Goal: Information Seeking & Learning: Learn about a topic

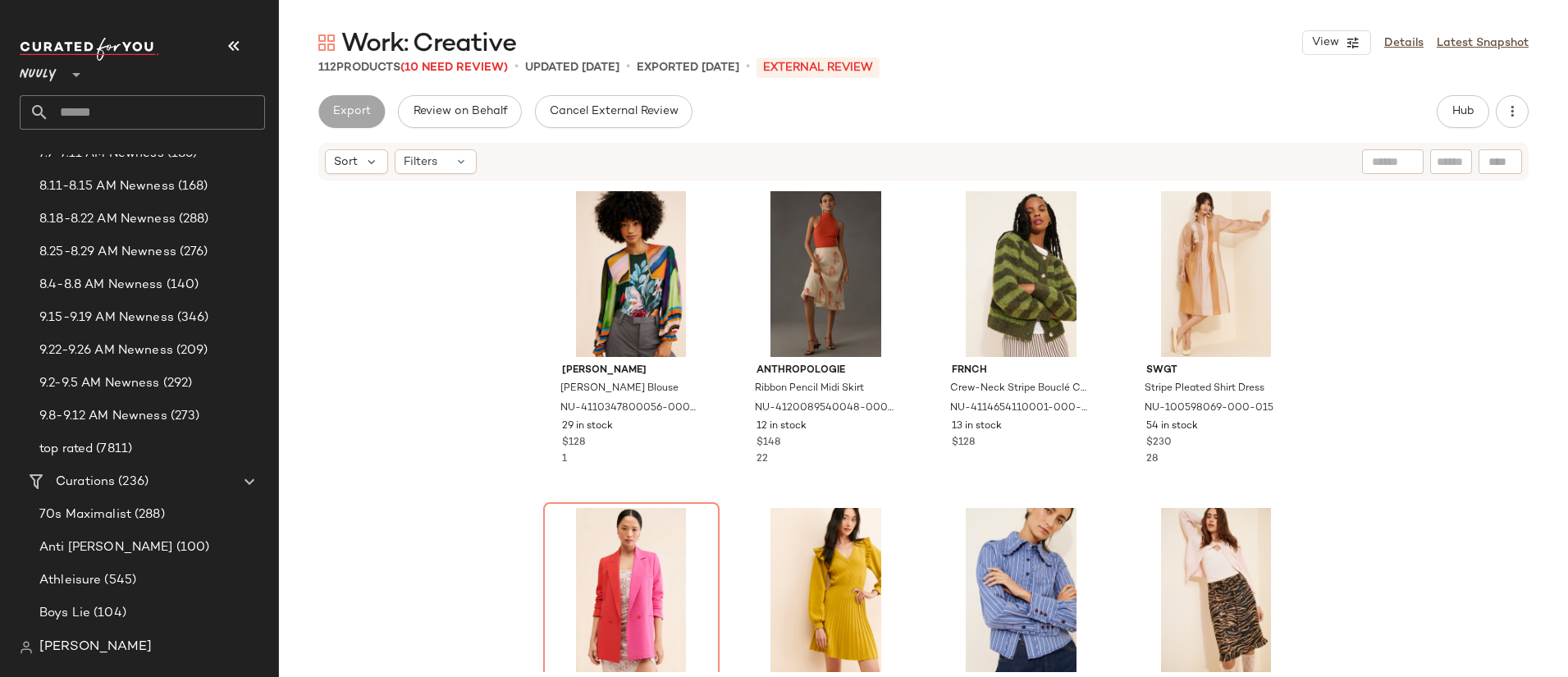
scroll to position [511, 0]
click at [131, 453] on span "(7811)" at bounding box center [112, 447] width 40 height 19
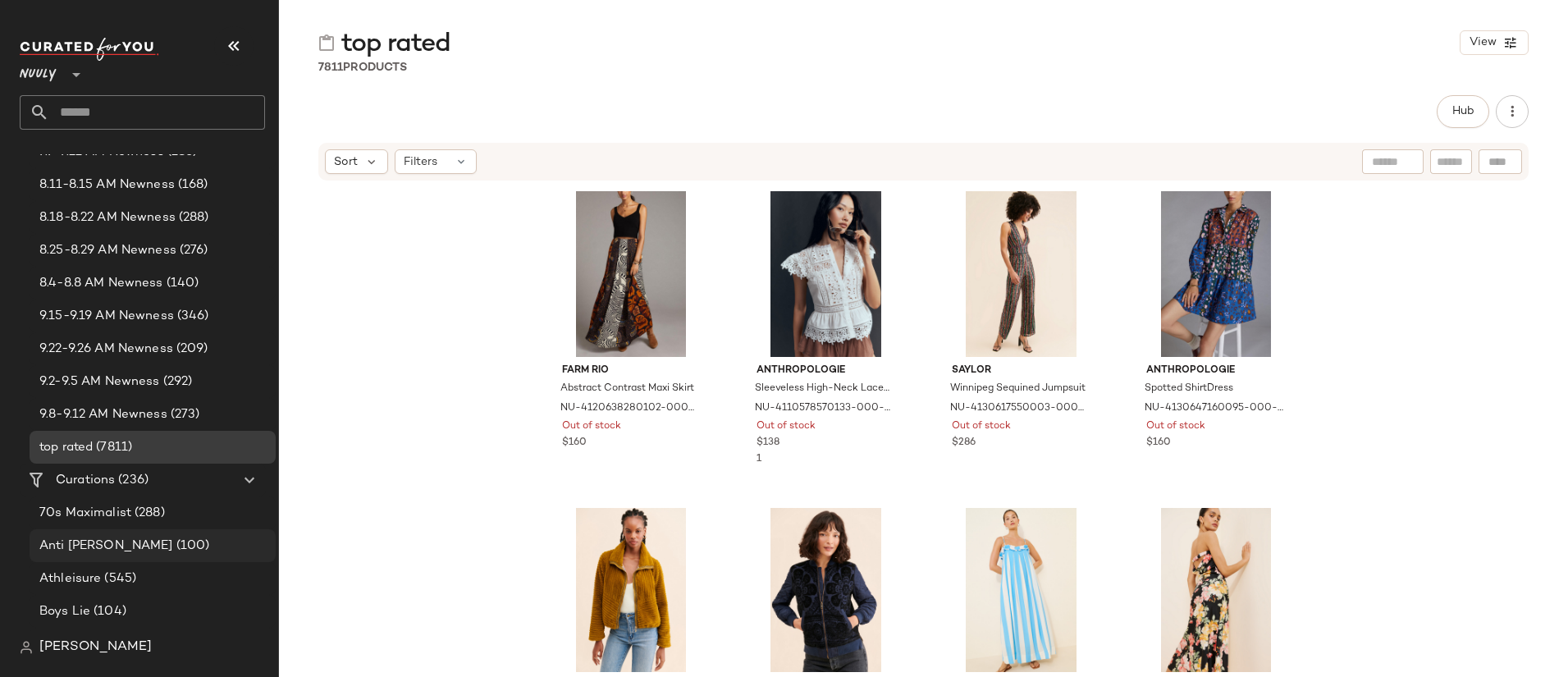
click at [173, 541] on span "(100)" at bounding box center [191, 546] width 37 height 19
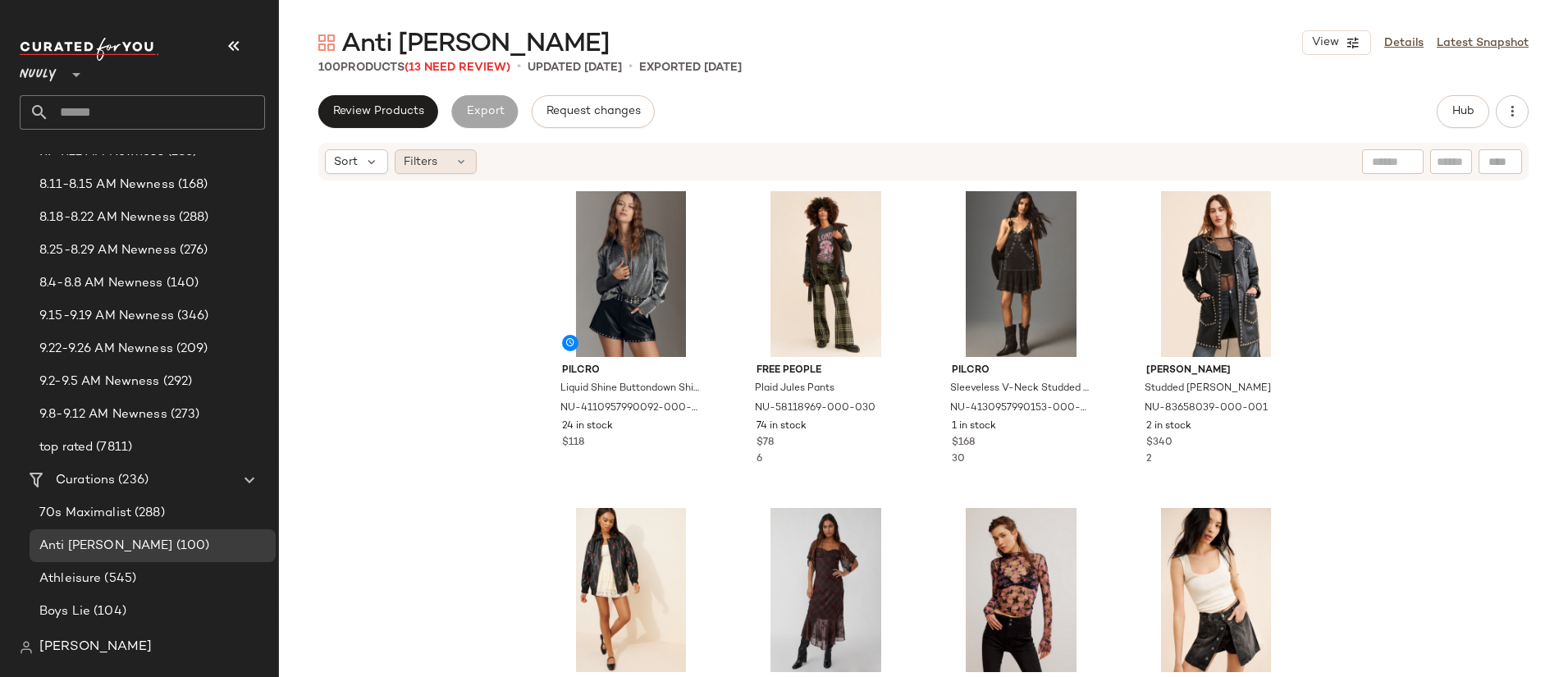
click at [423, 154] on span "Filters" at bounding box center [420, 162] width 34 height 17
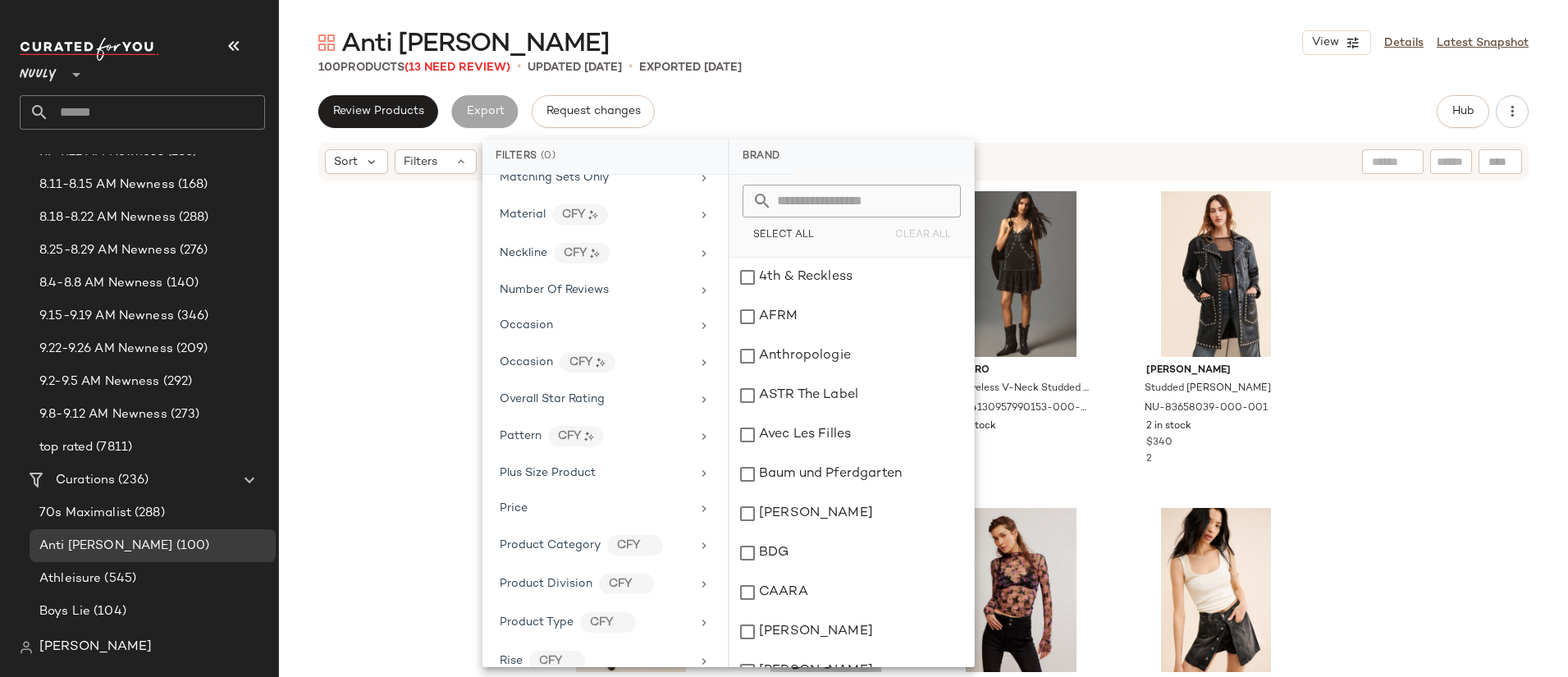
scroll to position [956, 0]
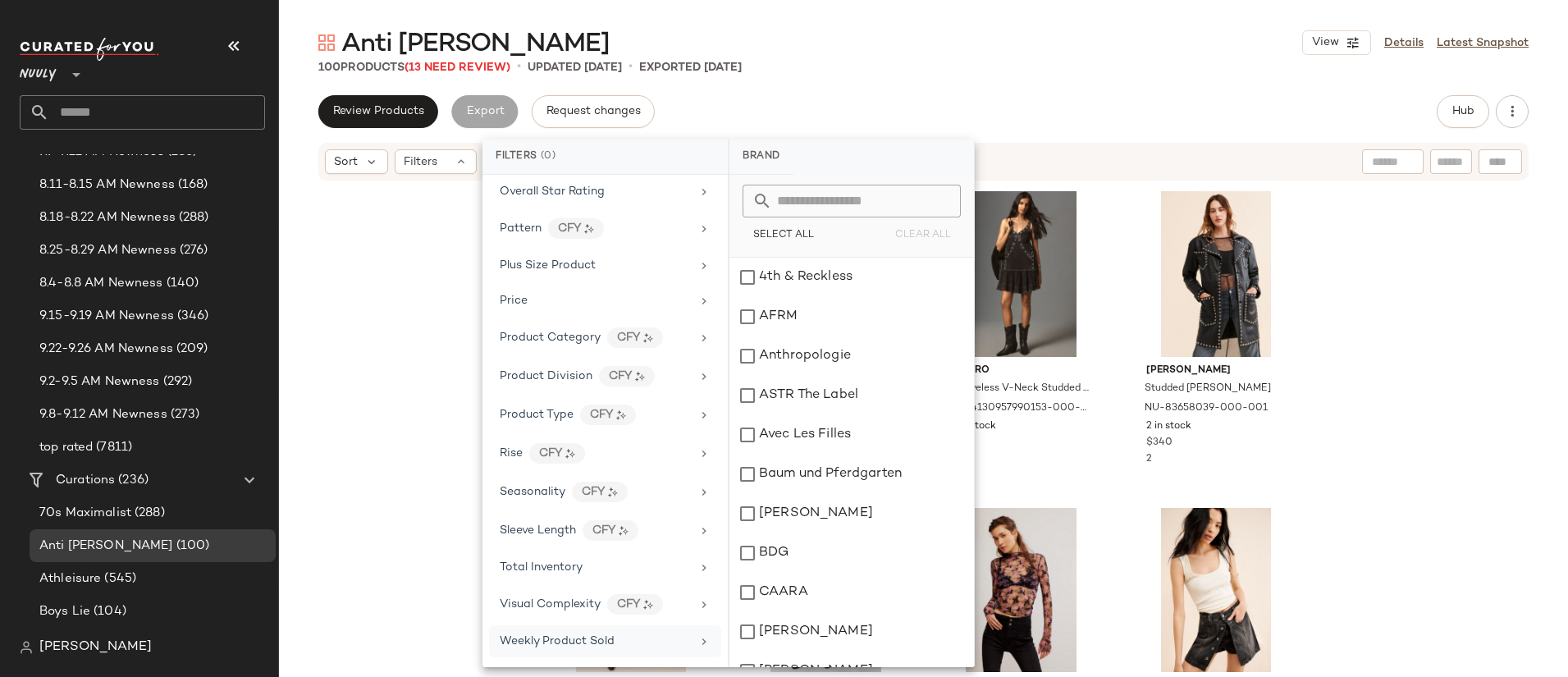
click at [635, 634] on div "Weekly Product Sold" at bounding box center [596, 641] width 191 height 17
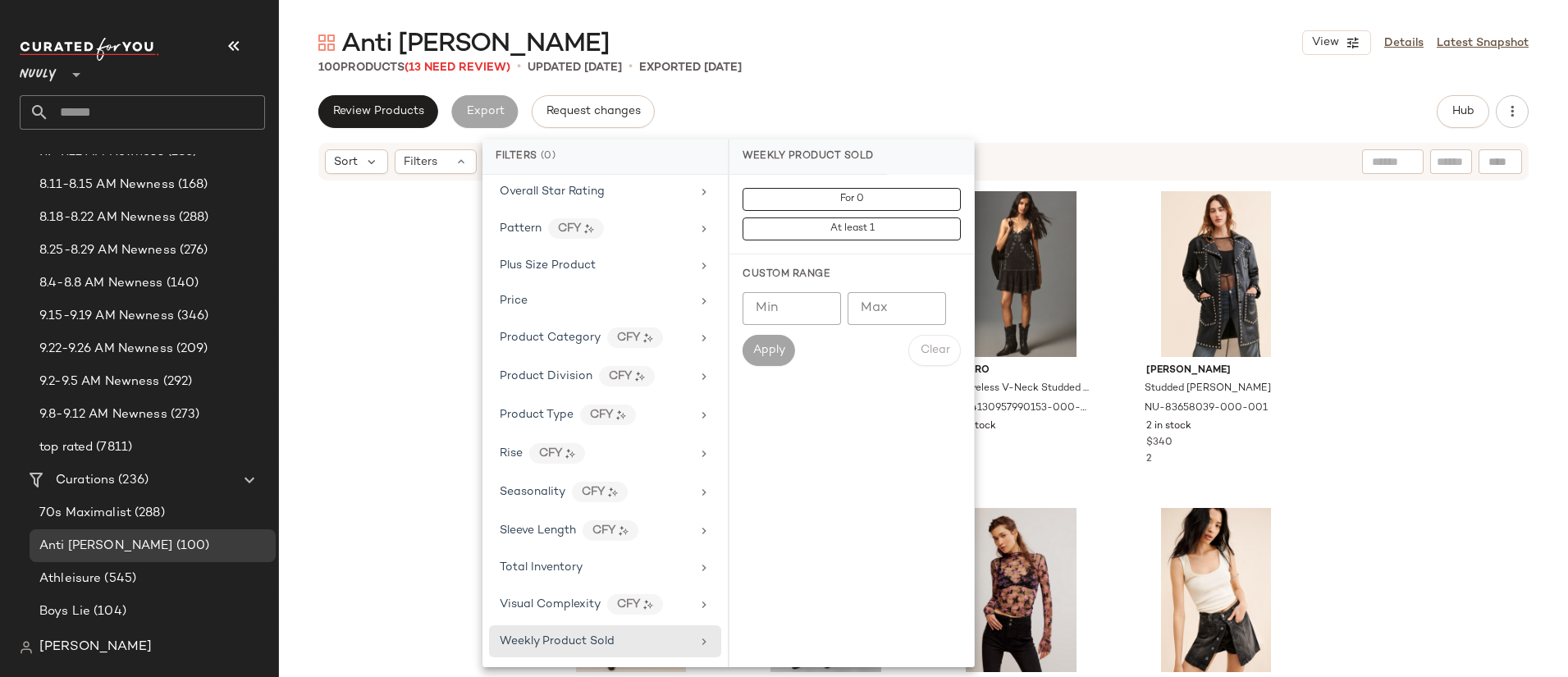
click at [797, 314] on input "Min" at bounding box center [791, 309] width 98 height 33
type input "*"
click at [756, 353] on span "Apply" at bounding box center [769, 351] width 33 height 13
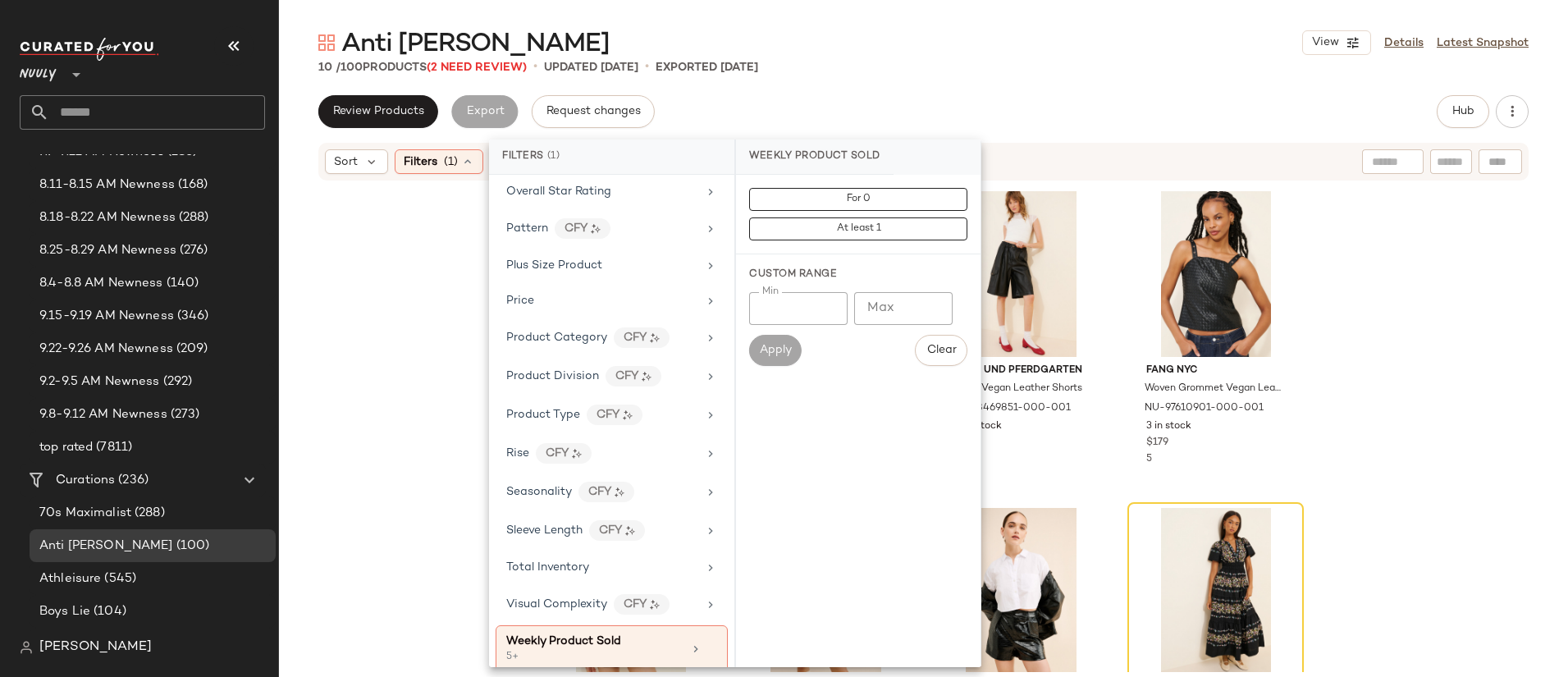
click at [1452, 388] on div "Free People Plaid Jules Pants NU-58118969-000-030 74 in stock $78 6 Anthropolog…" at bounding box center [923, 428] width 1289 height 490
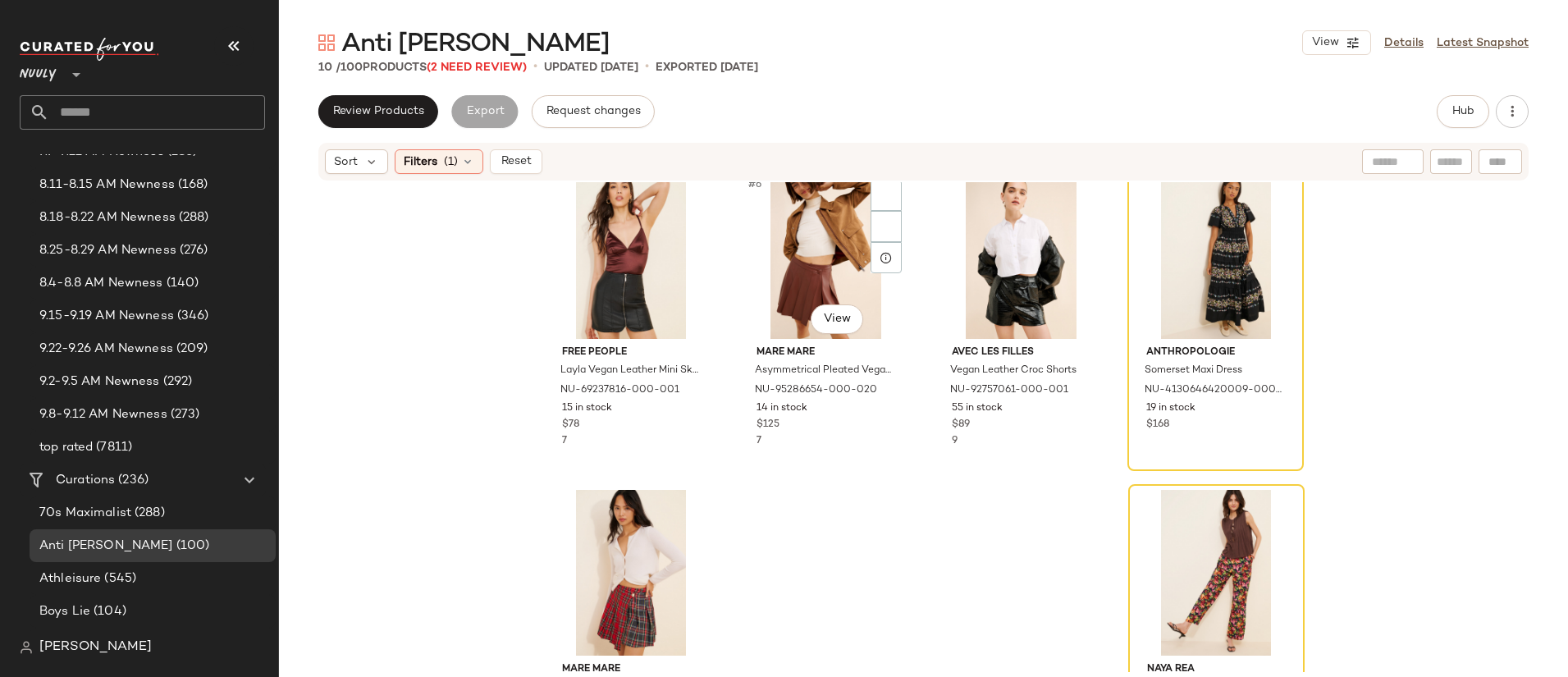
scroll to position [464, 0]
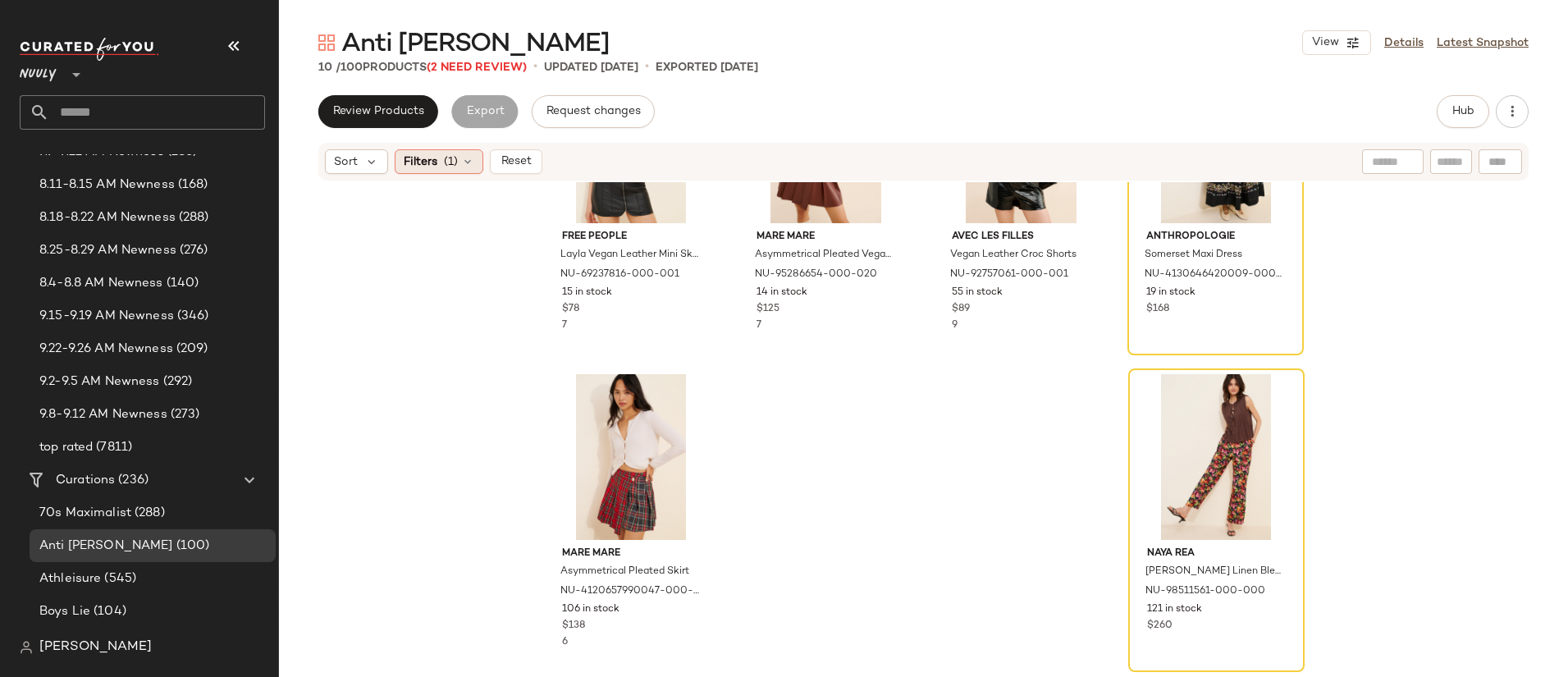
click at [420, 163] on span "Filters" at bounding box center [420, 162] width 34 height 17
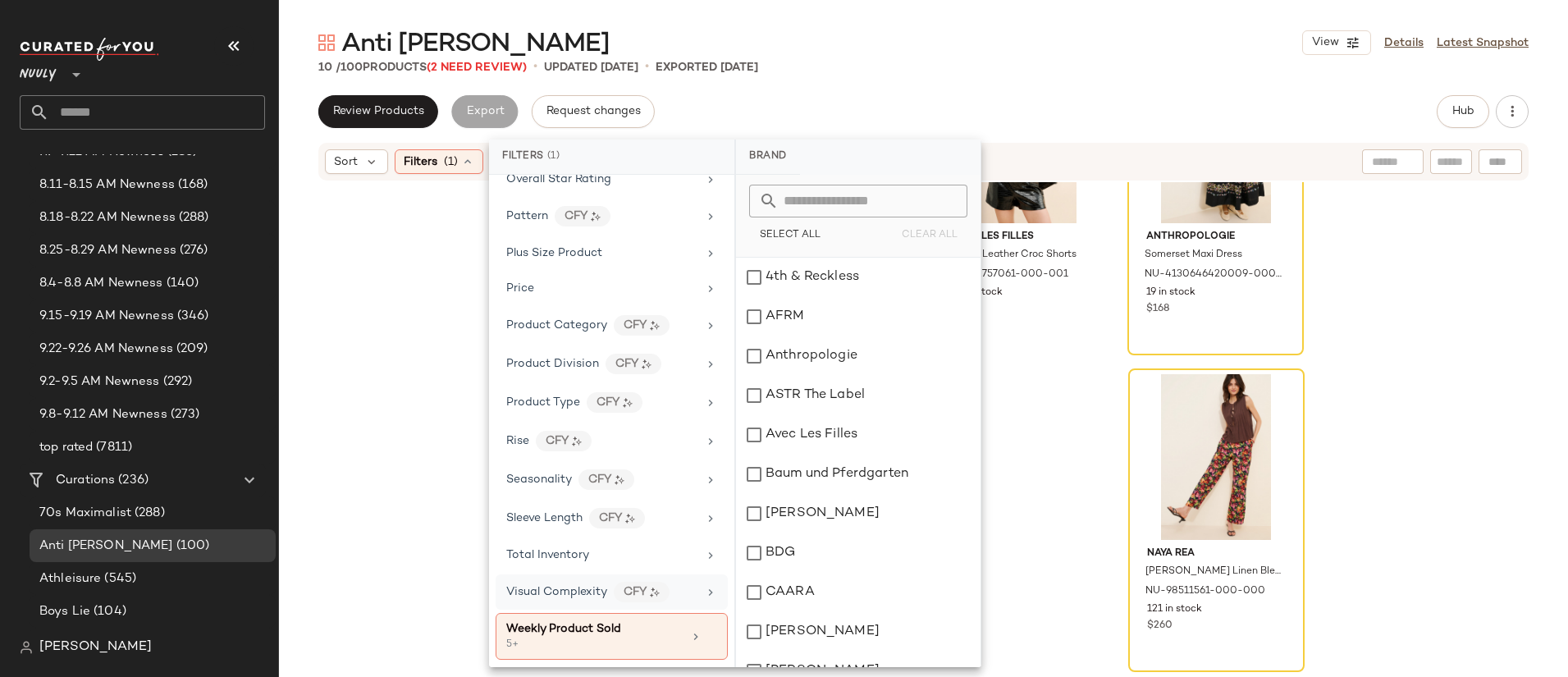
scroll to position [971, 0]
click at [600, 637] on div "5+" at bounding box center [588, 643] width 164 height 15
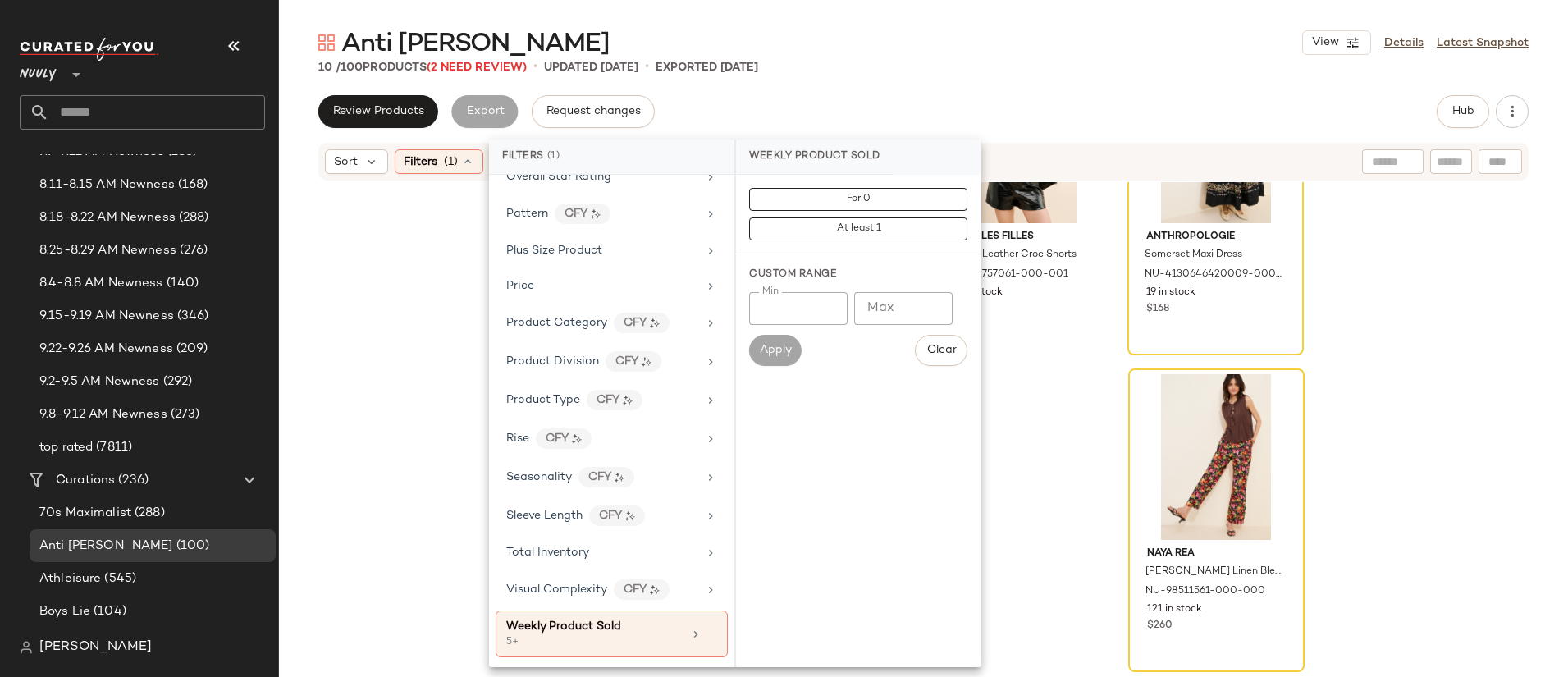
click at [793, 313] on input "*" at bounding box center [798, 309] width 98 height 33
type input "**"
click at [770, 348] on span "Apply" at bounding box center [776, 351] width 33 height 13
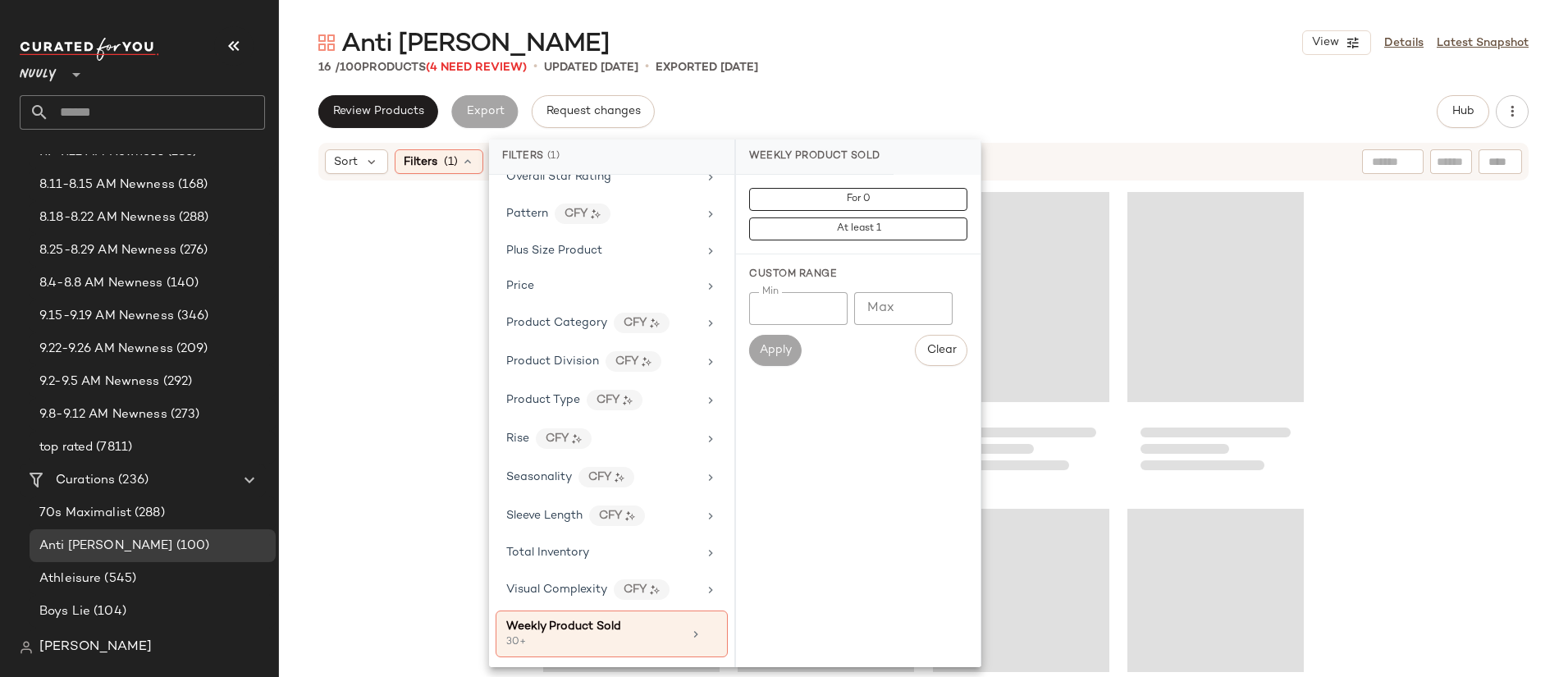
click at [1411, 369] on div at bounding box center [923, 428] width 1289 height 490
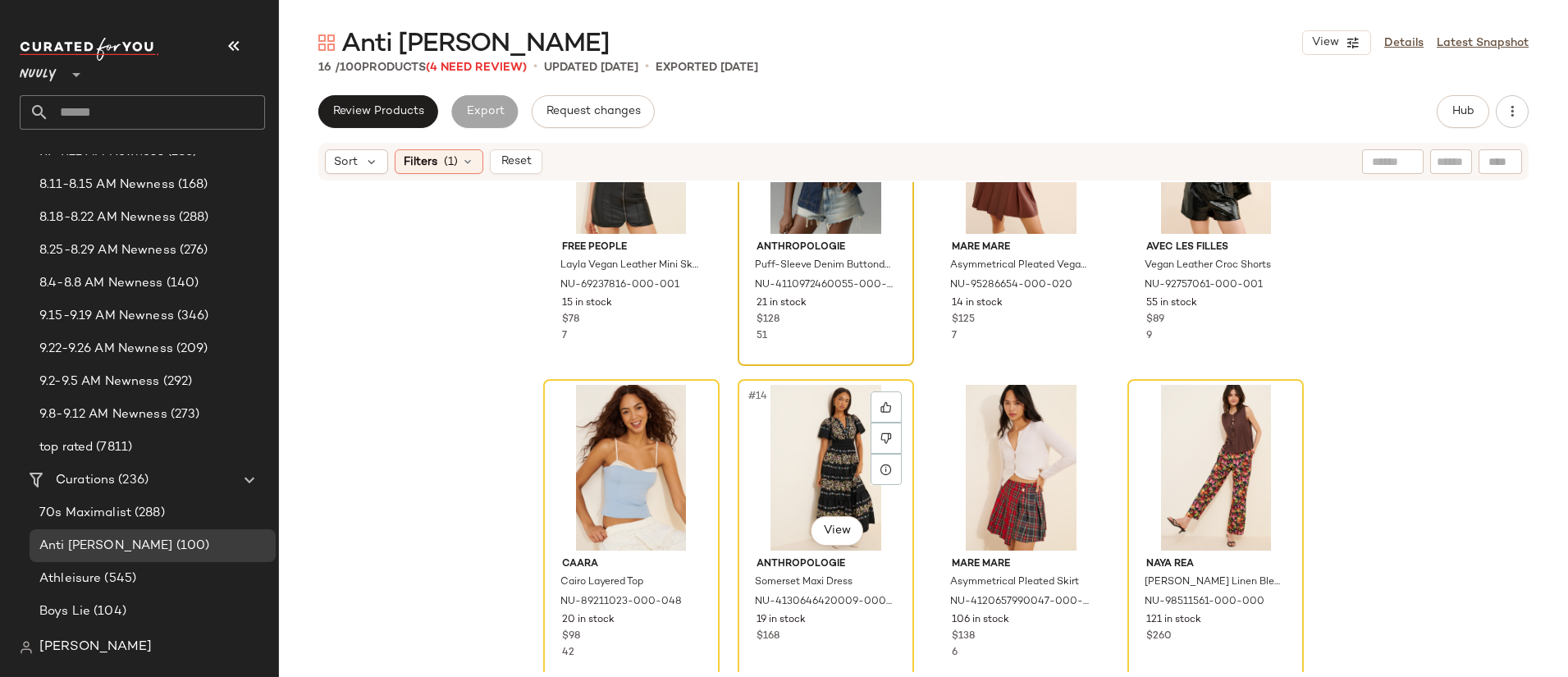
scroll to position [781, 0]
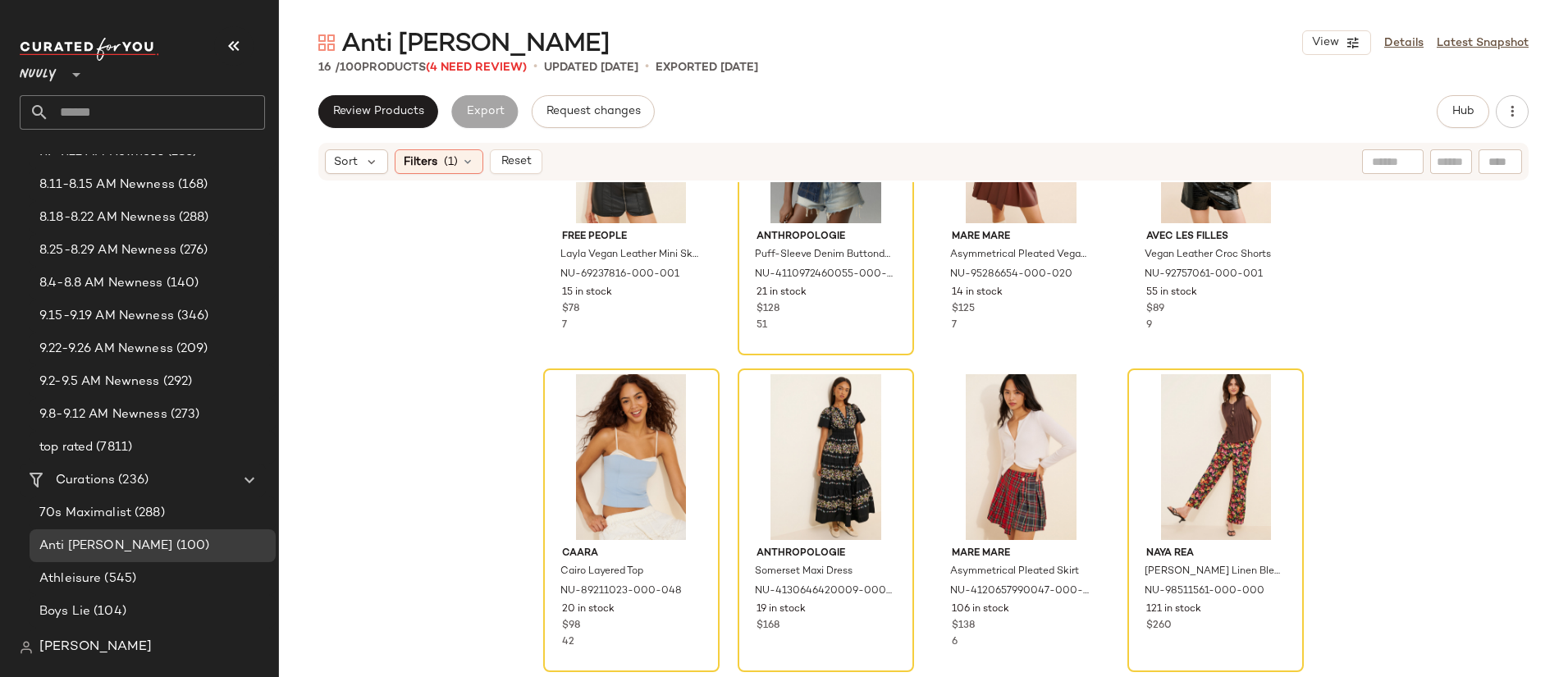
click at [721, 361] on div "Free People Layla Vegan Leather Mini Skirt NU-69237816-000-001 15 in stock $78 …" at bounding box center [923, 428] width 1289 height 490
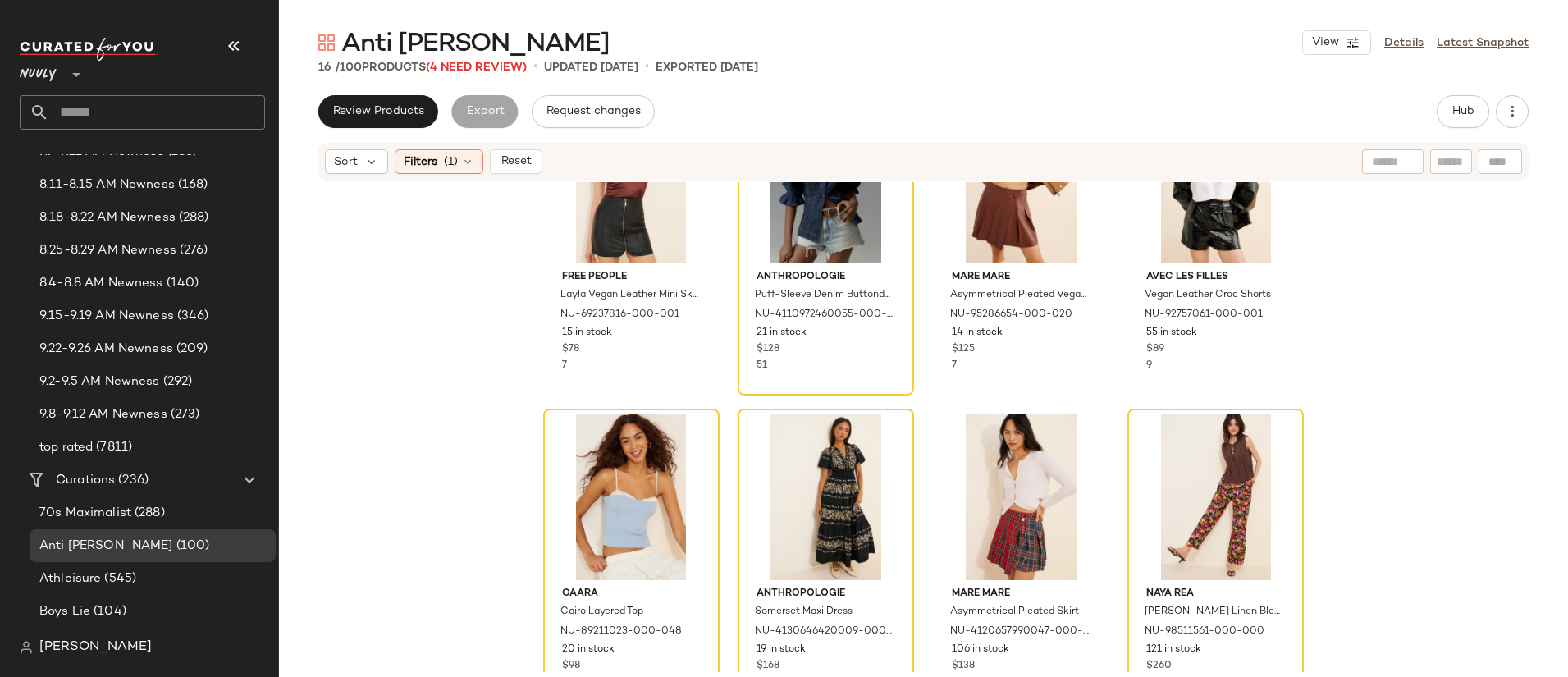
scroll to position [214, 0]
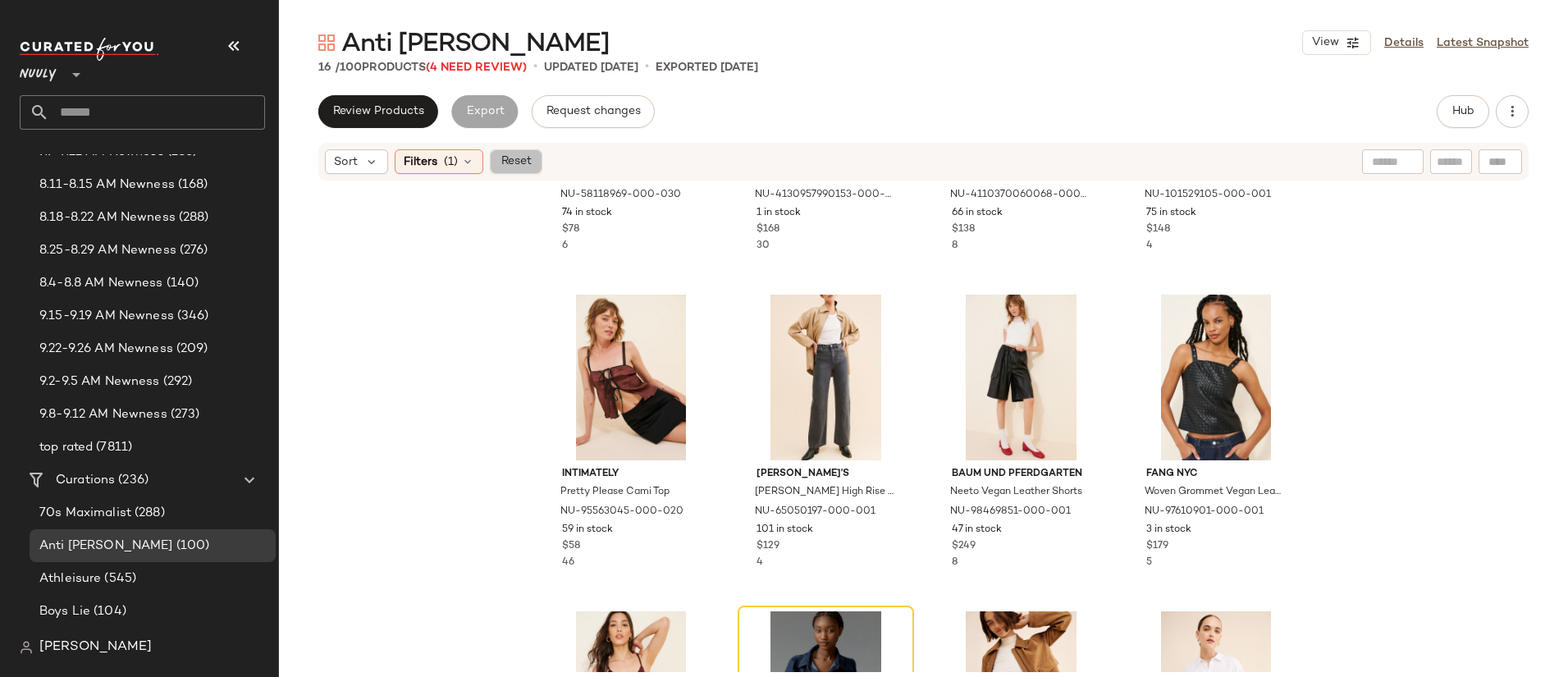
click at [509, 162] on span "Reset" at bounding box center [516, 162] width 31 height 13
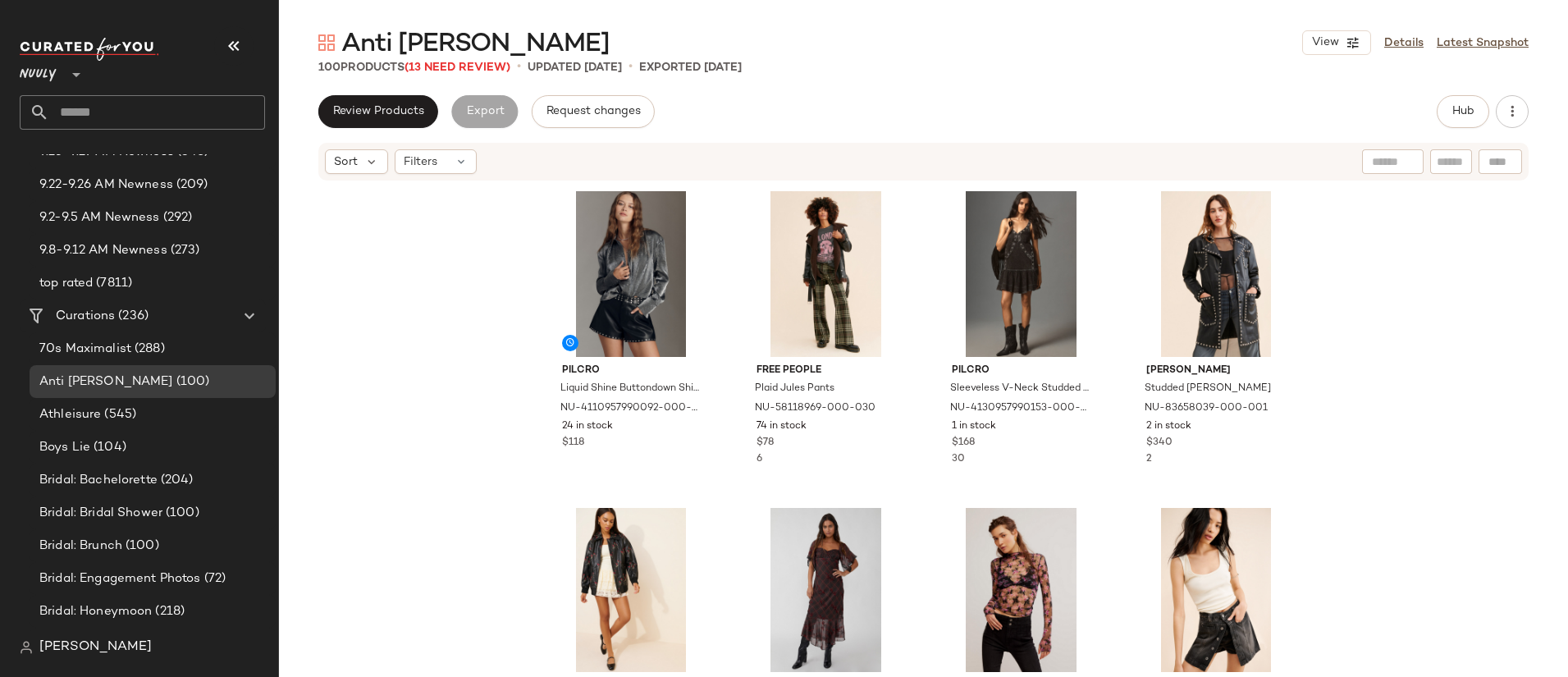
scroll to position [312, 0]
